Goal: Task Accomplishment & Management: Complete application form

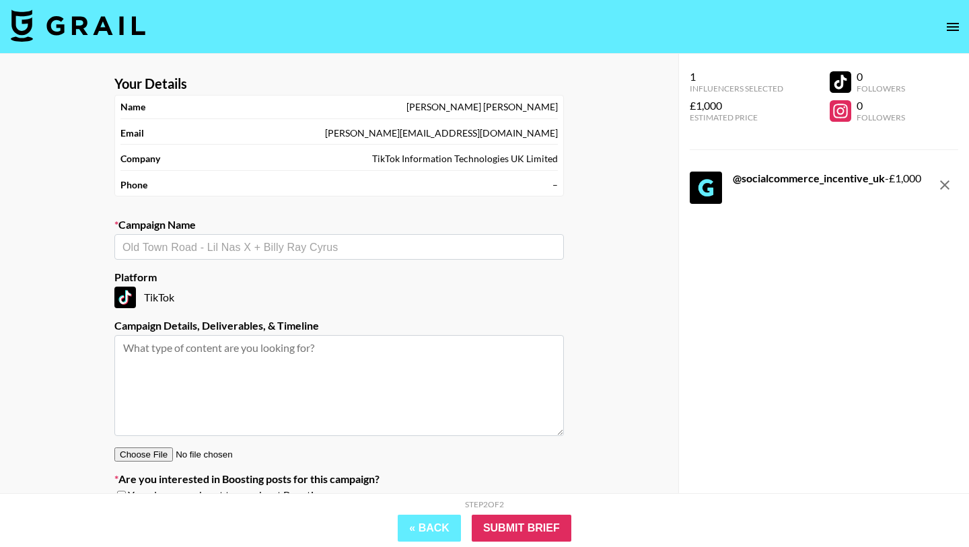
click at [298, 248] on input "text" at bounding box center [338, 246] width 433 height 15
click at [268, 246] on input "Grail Talent £1,000 TikTok Bonus" at bounding box center [329, 246] width 415 height 15
click at [314, 281] on li "Add New Campaign: "Grail Talent £1,000 TikTok Award"" at bounding box center [338, 276] width 449 height 22
type input "Grail Talent £1,000 TikTok Award"
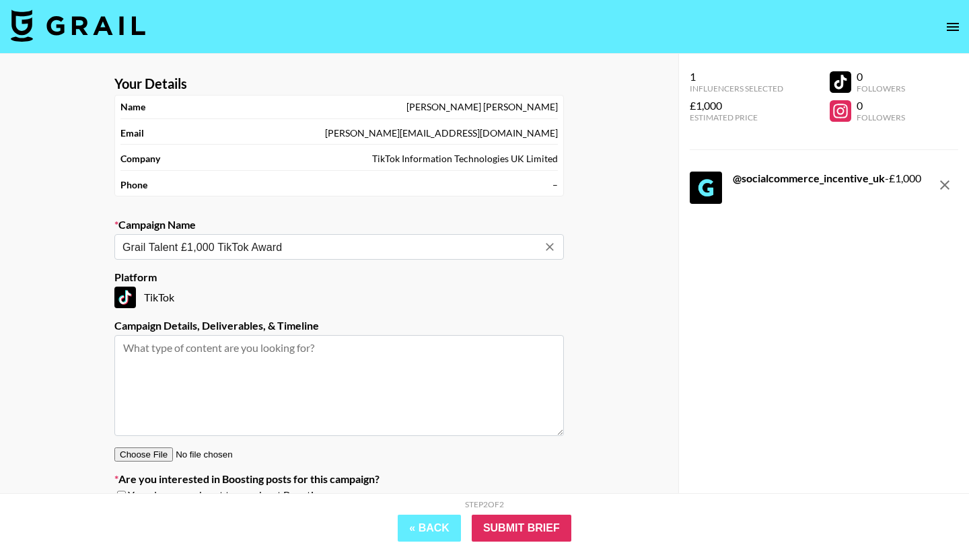
click at [370, 385] on textarea at bounding box center [338, 385] width 449 height 101
click at [682, 342] on div "1 Influencers Selected £1,000 Estimated Price 0 Followers 0 Followers @ socialc…" at bounding box center [823, 300] width 291 height 493
click at [379, 398] on textarea at bounding box center [338, 385] width 449 height 101
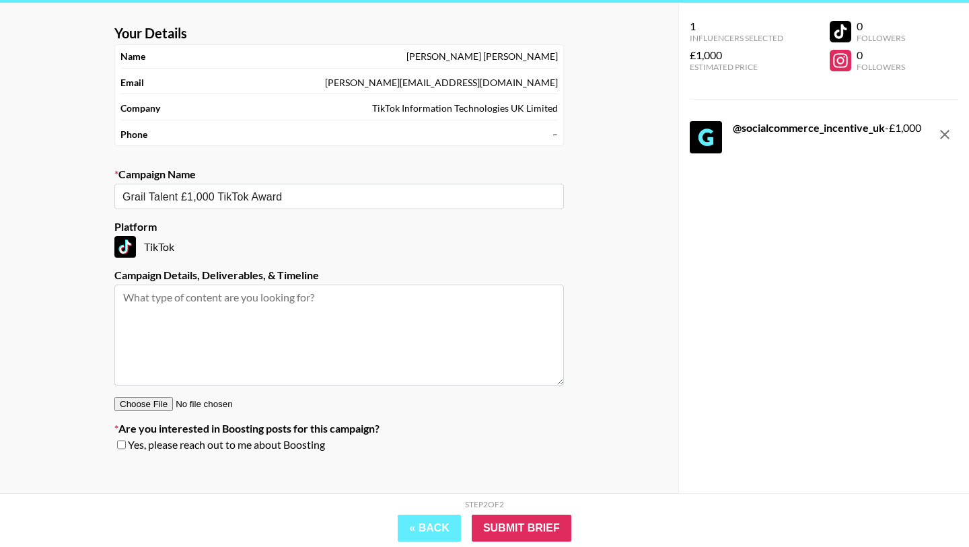
click at [288, 316] on textarea at bounding box center [338, 335] width 449 height 101
click at [41, 158] on div "Your Details Name Sophie Lewis Email sophie.lewis@tiktok.com Company TikTok Inf…" at bounding box center [339, 254] width 678 height 502
click at [526, 528] on input "Submit Brief" at bounding box center [522, 528] width 100 height 27
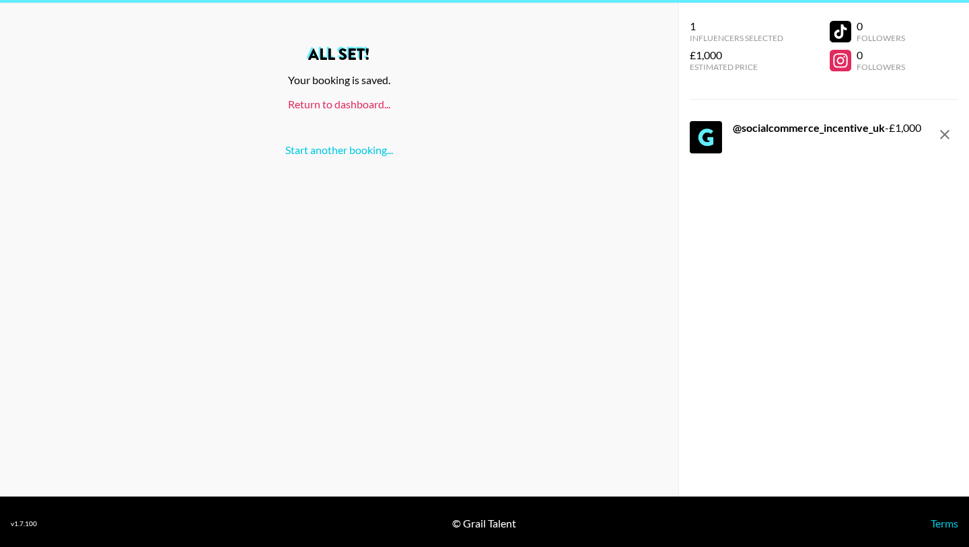
click at [347, 100] on link "Return to dashboard..." at bounding box center [339, 104] width 102 height 13
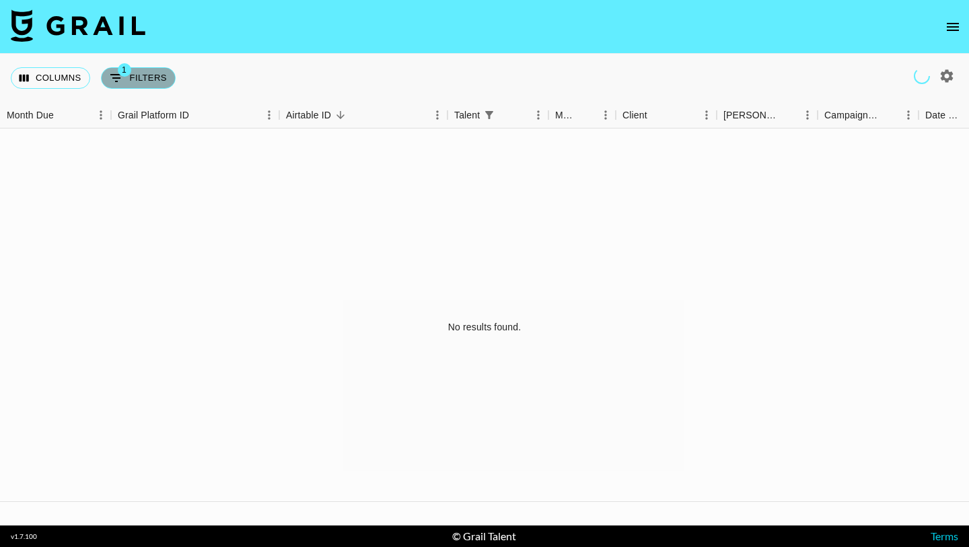
click at [165, 81] on button "1 Filters" at bounding box center [138, 78] width 75 height 22
select select "talentName"
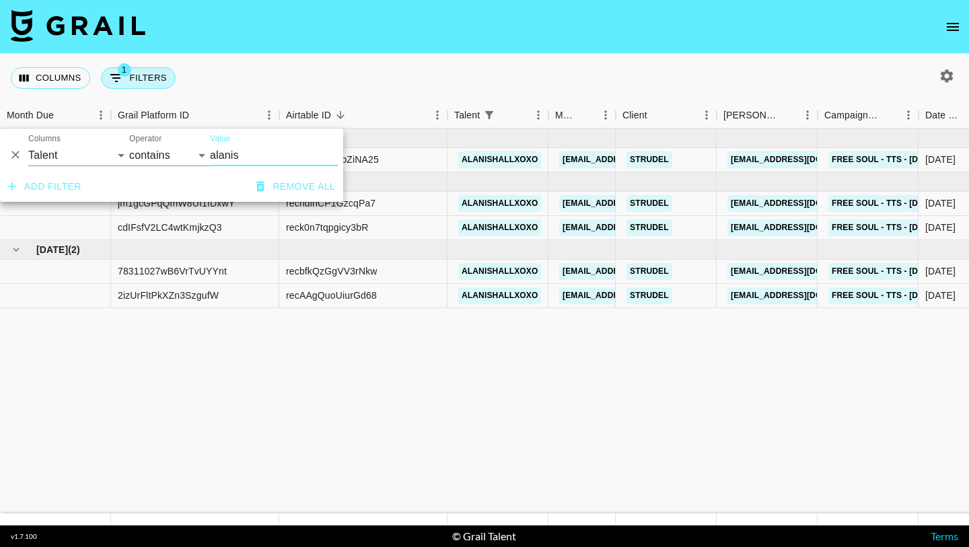
click at [163, 81] on button "1 Filters" at bounding box center [138, 78] width 75 height 22
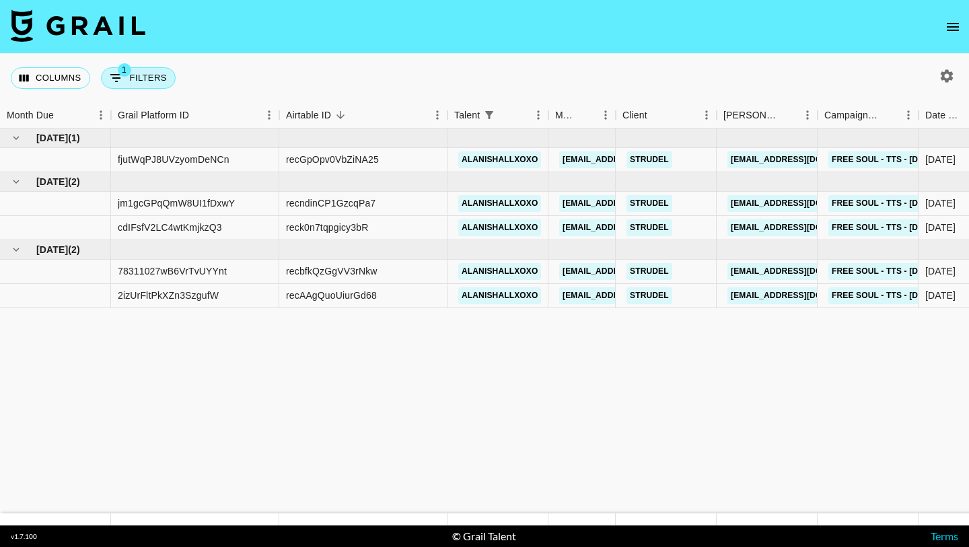
click at [163, 81] on button "1 Filters" at bounding box center [138, 78] width 75 height 22
select select "talentName"
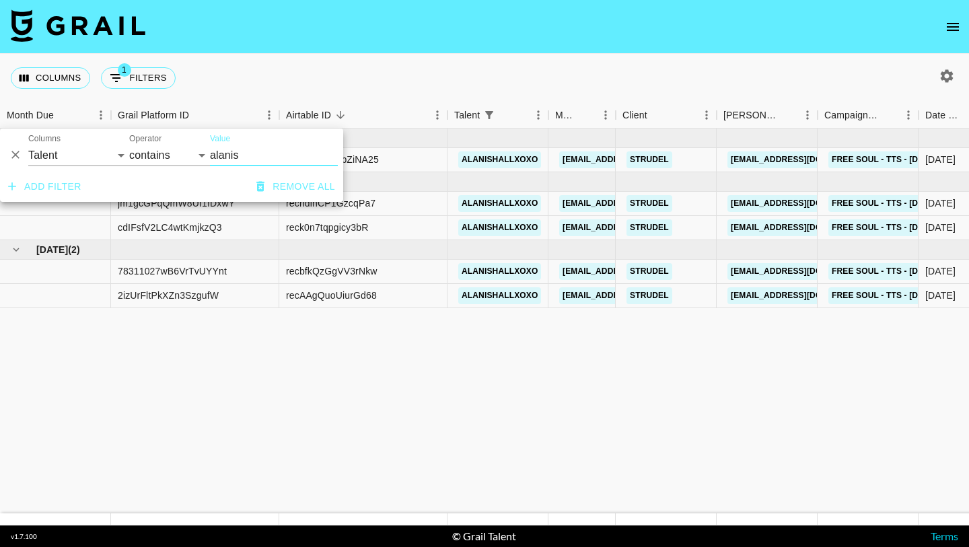
click at [242, 161] on input "alanis" at bounding box center [274, 156] width 128 height 22
paste input "CoVent"
type input "CoVent"
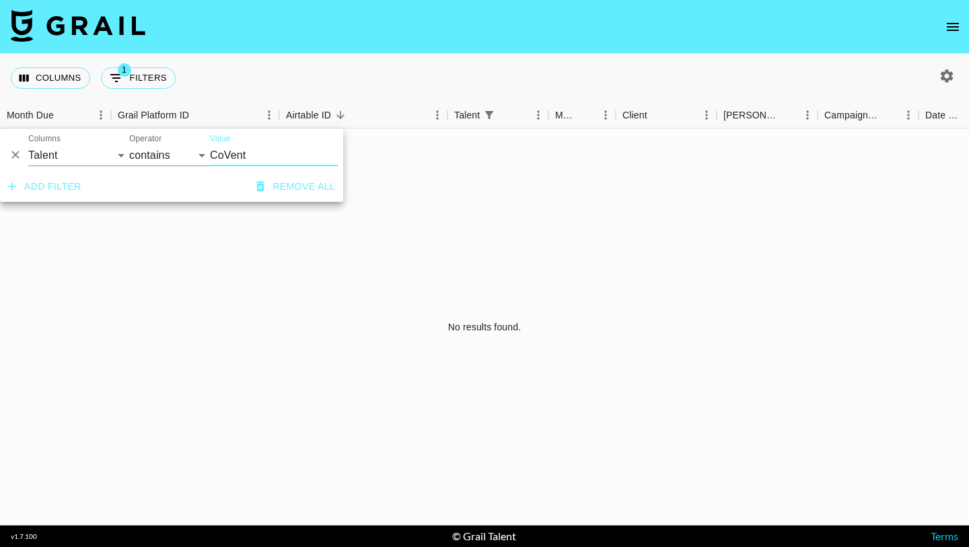
click at [259, 155] on input "CoVent" at bounding box center [274, 156] width 128 height 22
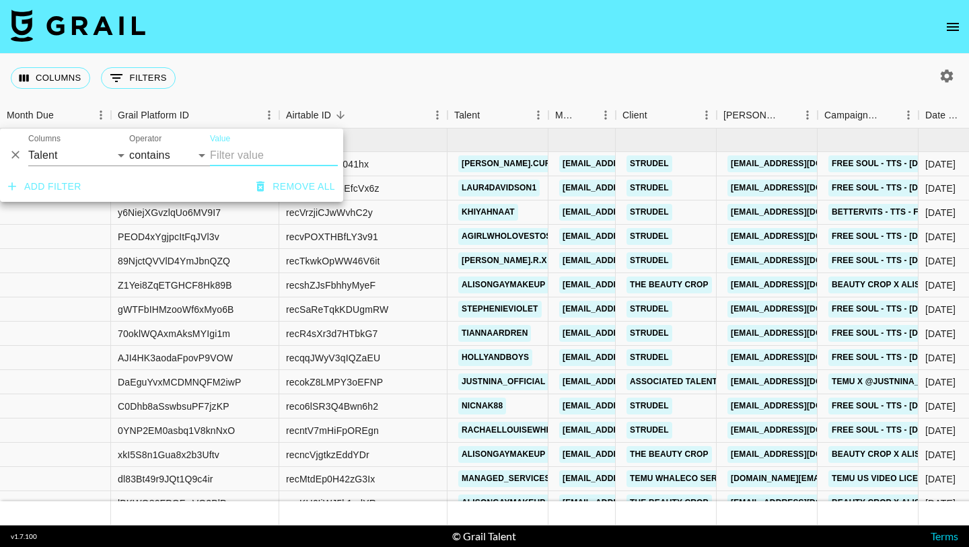
paste input "socialcommerce_Incentive_UK"
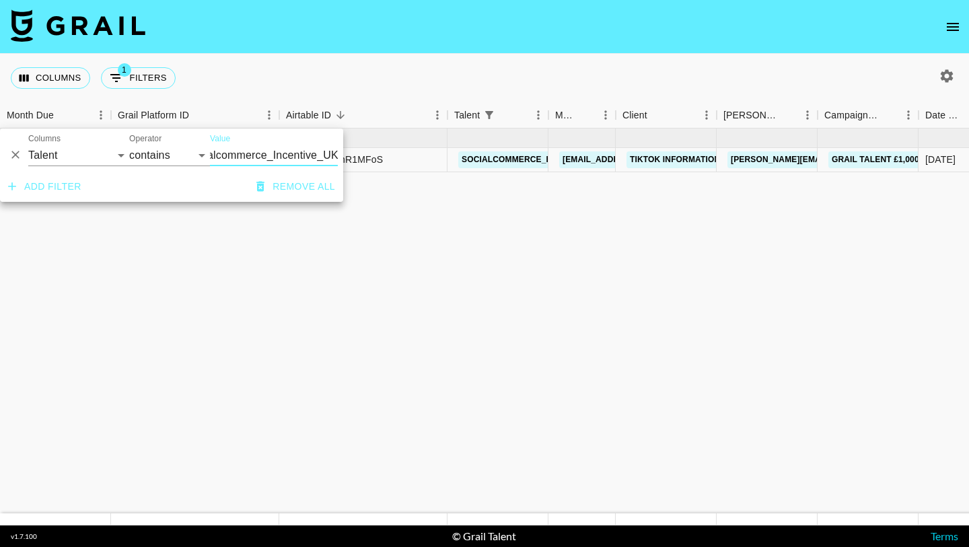
type input "socialcommerce_Incentive_UK"
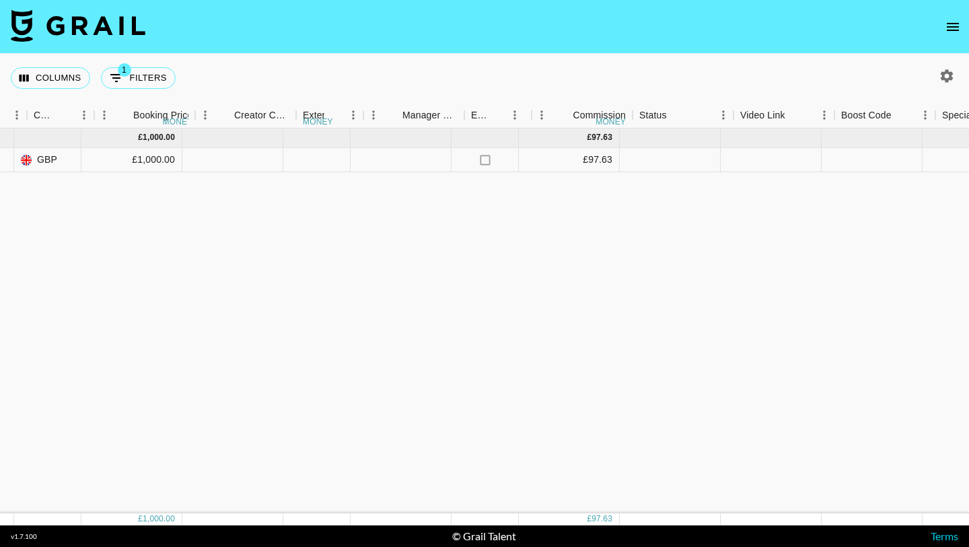
scroll to position [0, 1160]
click at [408, 166] on div at bounding box center [413, 160] width 101 height 24
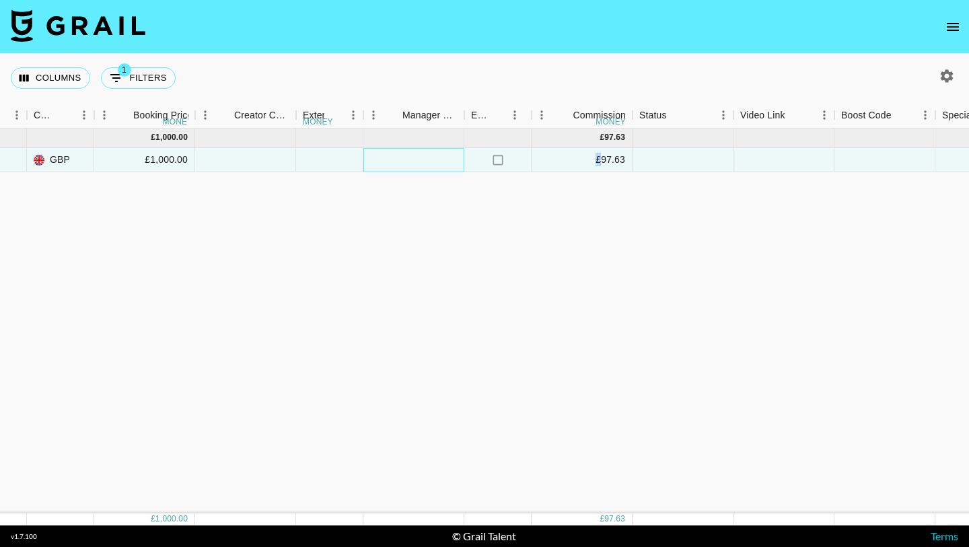
click at [408, 166] on div at bounding box center [413, 160] width 101 height 24
type input "1000"
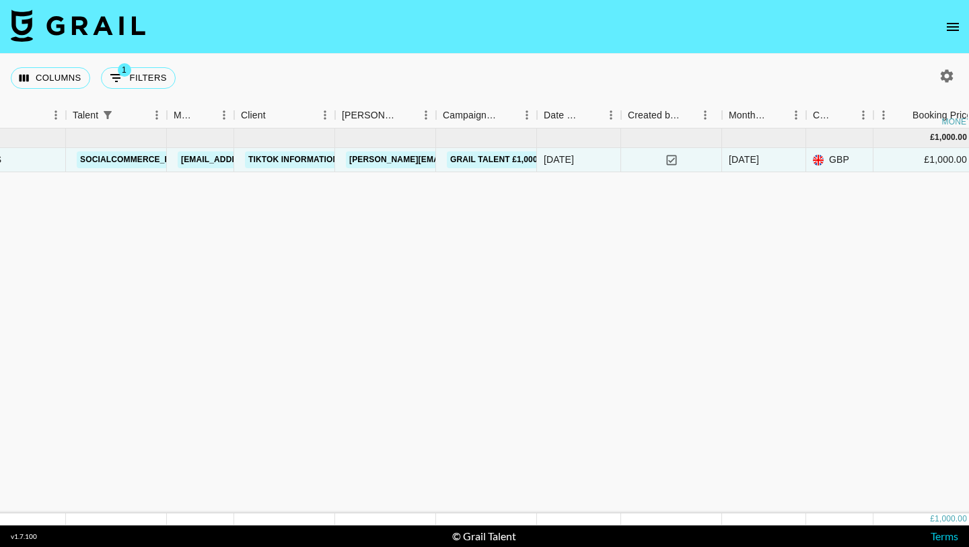
scroll to position [0, 381]
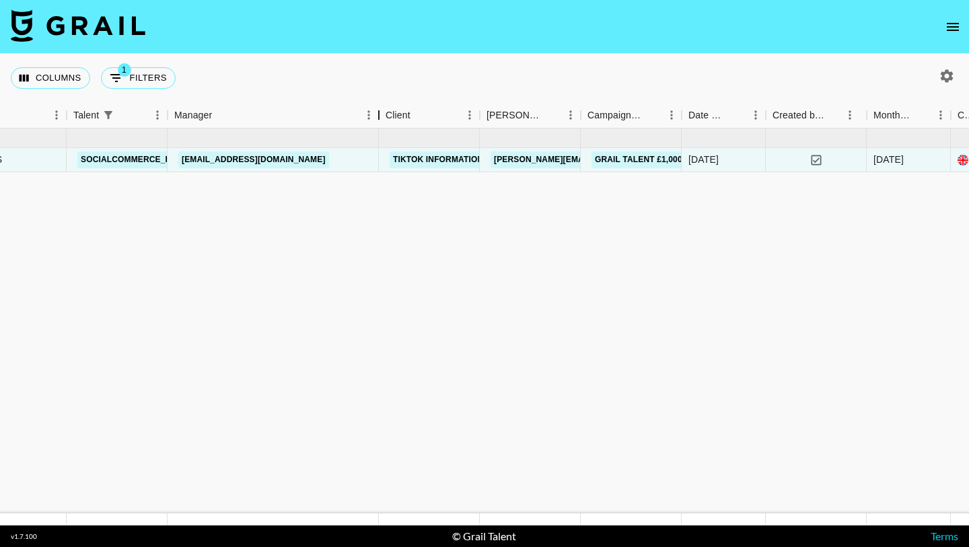
drag, startPoint x: 233, startPoint y: 108, endPoint x: 377, endPoint y: 108, distance: 143.3
click at [377, 108] on div "Manager" at bounding box center [379, 115] width 16 height 26
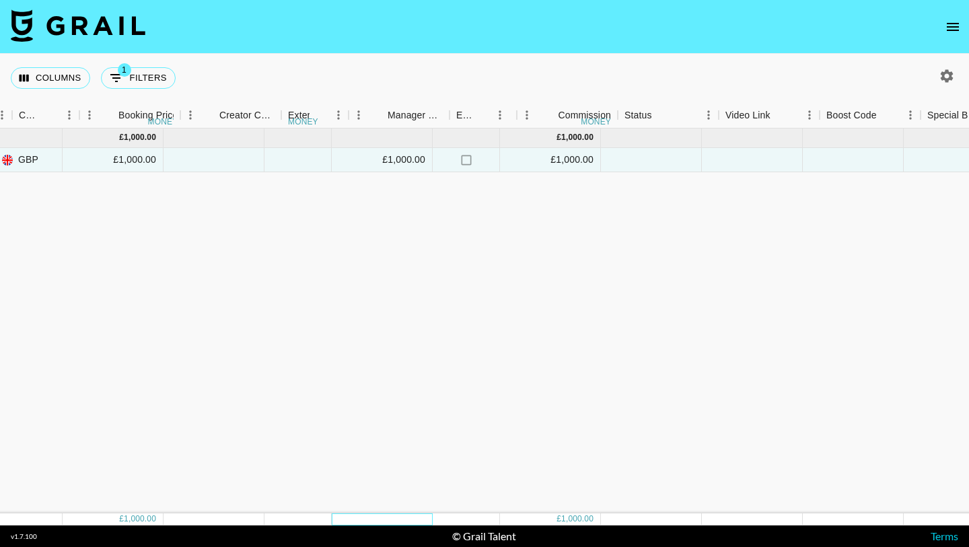
scroll to position [0, 1175]
click at [394, 160] on div "£1,000.00" at bounding box center [398, 160] width 101 height 24
click at [394, 160] on input "1000" at bounding box center [398, 160] width 99 height 11
click at [310, 210] on div "[DATE] ( 1 ) £ 1,000.00 £ 1,000.00 bldJeNnk1U0OPGYZIeaO receY5UvqBhR1MFoS socia…" at bounding box center [353, 320] width 3057 height 385
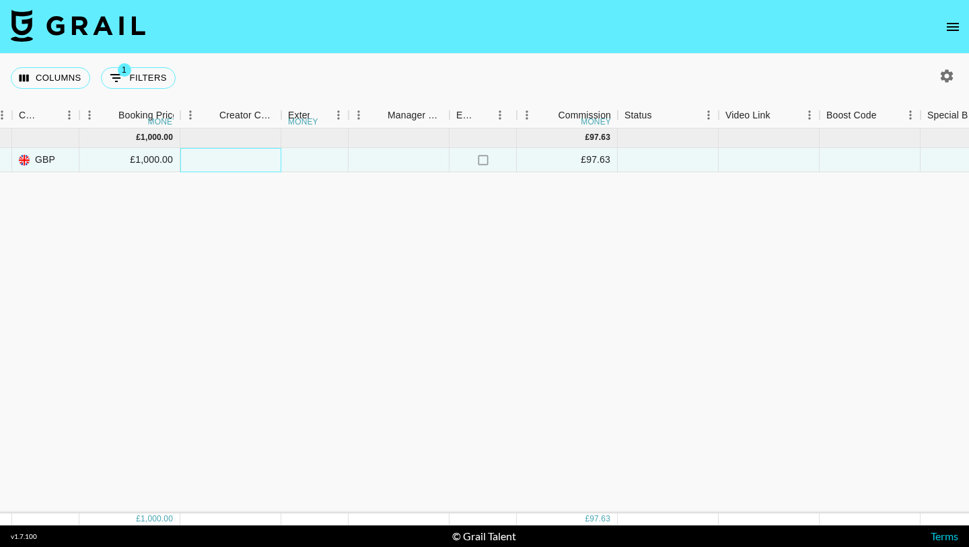
click at [237, 157] on div at bounding box center [230, 160] width 101 height 24
type input "1000"
click at [318, 198] on div "[DATE] ( 1 ) £ 1,000.00 bldJeNnk1U0OPGYZIeaO receY5UvqBhR1MFoS socialcommerce_i…" at bounding box center [353, 320] width 3057 height 385
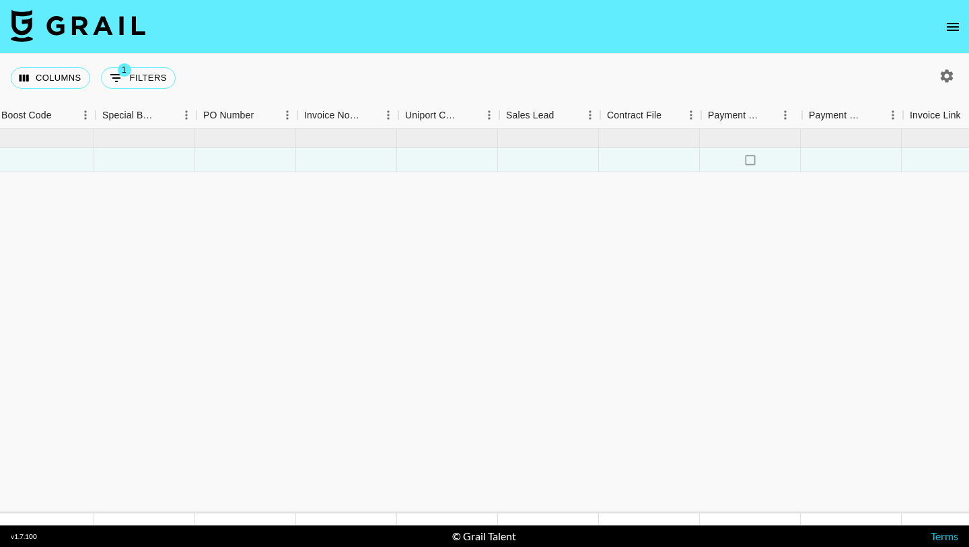
scroll to position [0, 2000]
click at [155, 169] on div at bounding box center [146, 160] width 101 height 24
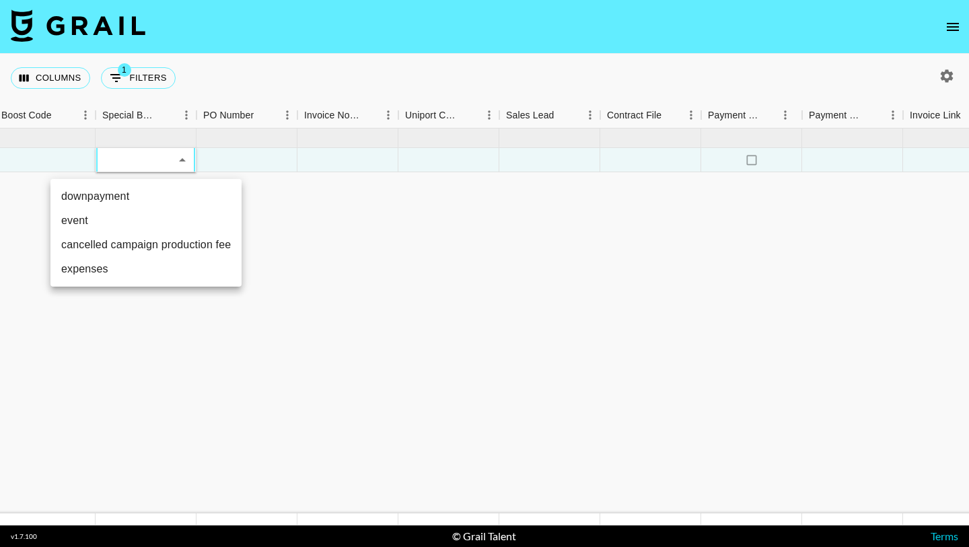
click at [152, 199] on li "downpayment" at bounding box center [145, 196] width 191 height 24
type input "downpayment"
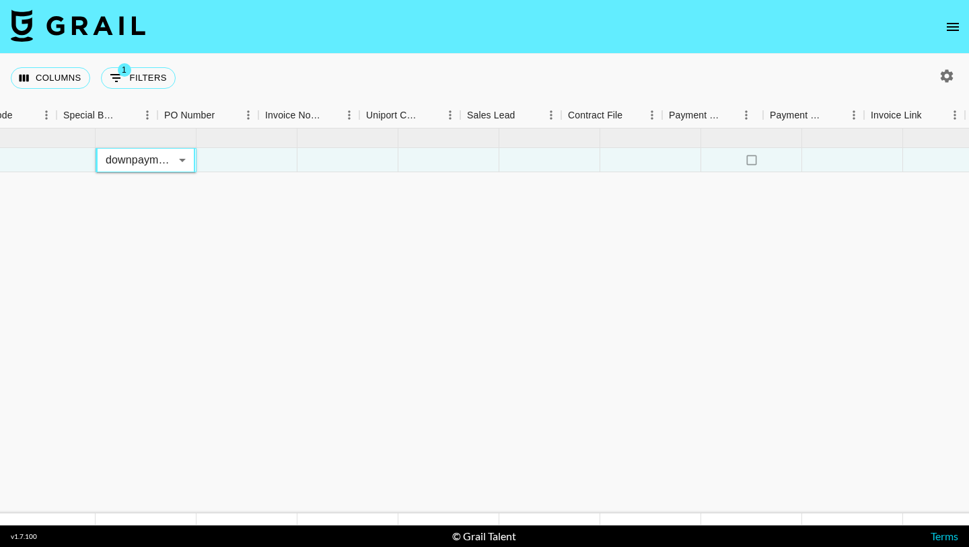
scroll to position [0, 2089]
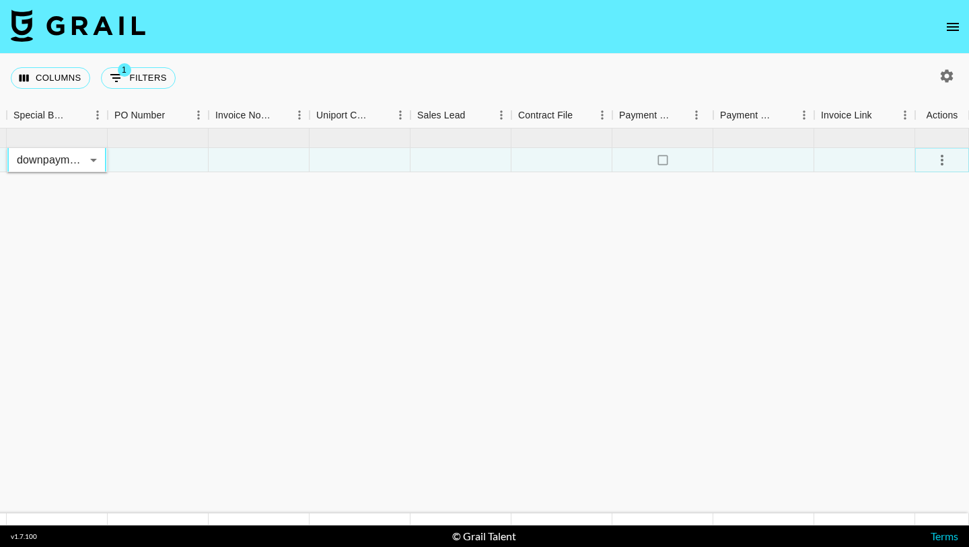
click at [939, 155] on icon "select merge strategy" at bounding box center [942, 160] width 16 height 16
click at [915, 290] on div "Approve" at bounding box center [912, 286] width 41 height 16
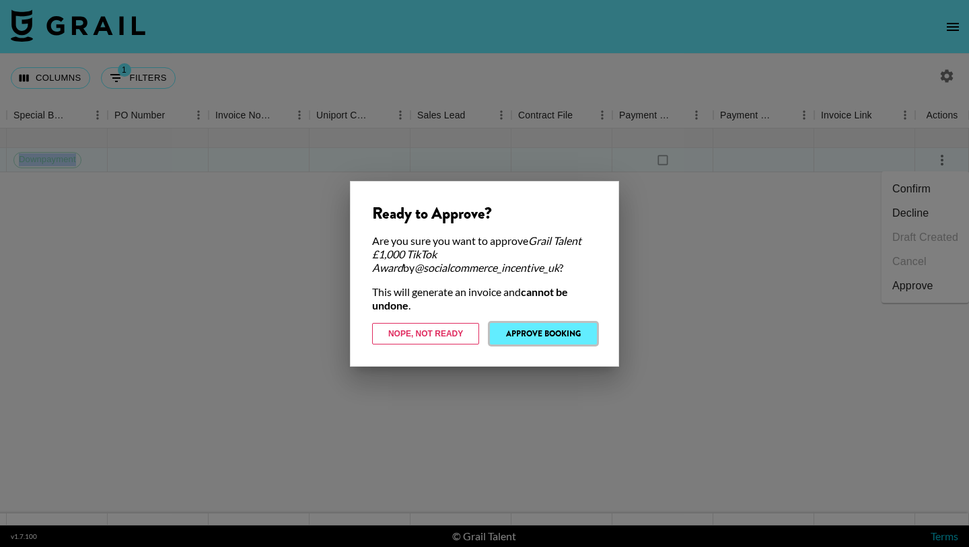
click at [563, 329] on button "Approve Booking" at bounding box center [543, 334] width 107 height 22
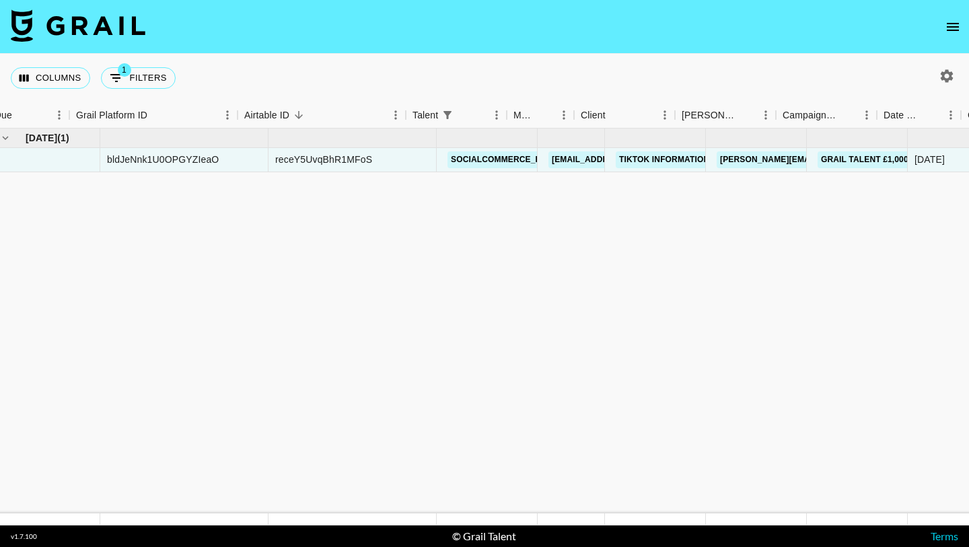
scroll to position [0, 0]
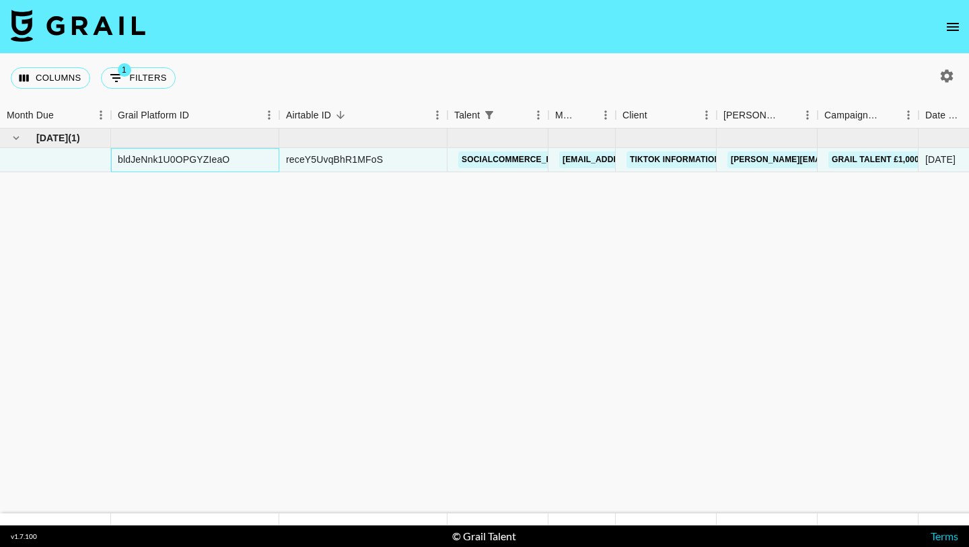
click at [201, 156] on div "bldJeNnk1U0OPGYZIeaO" at bounding box center [174, 159] width 112 height 13
copy div "bldJeNnk1U0OPGYZIeaO"
